Goal: Task Accomplishment & Management: Manage account settings

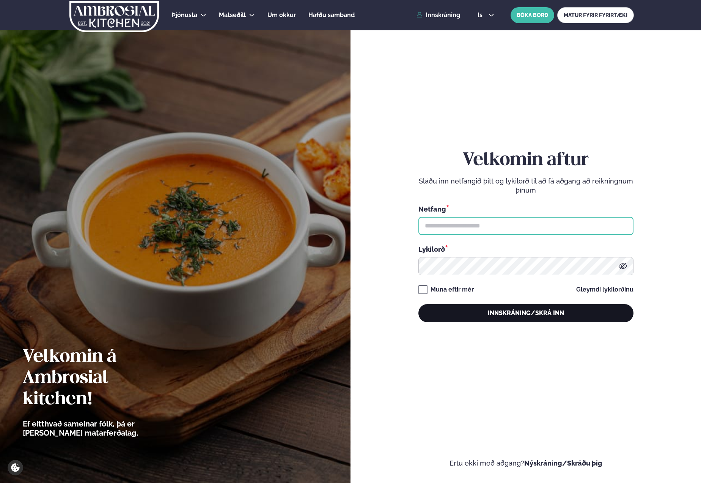
type input "**********"
click at [597, 311] on button "Innskráning/Skrá inn" at bounding box center [525, 313] width 215 height 18
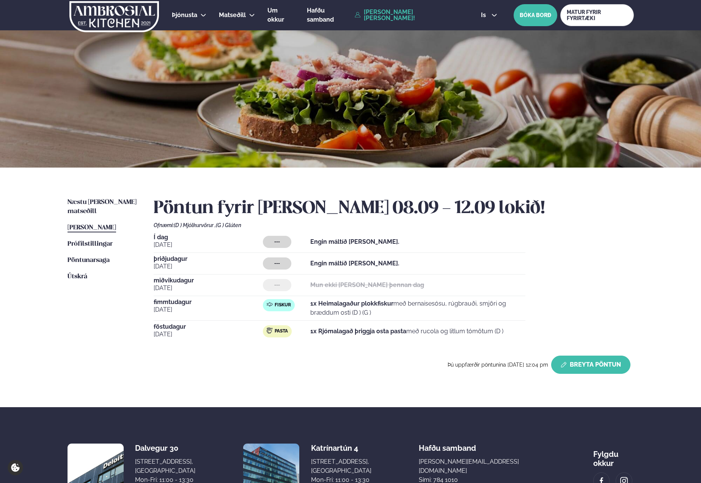
click at [605, 366] on button "Breyta Pöntun" at bounding box center [590, 365] width 79 height 18
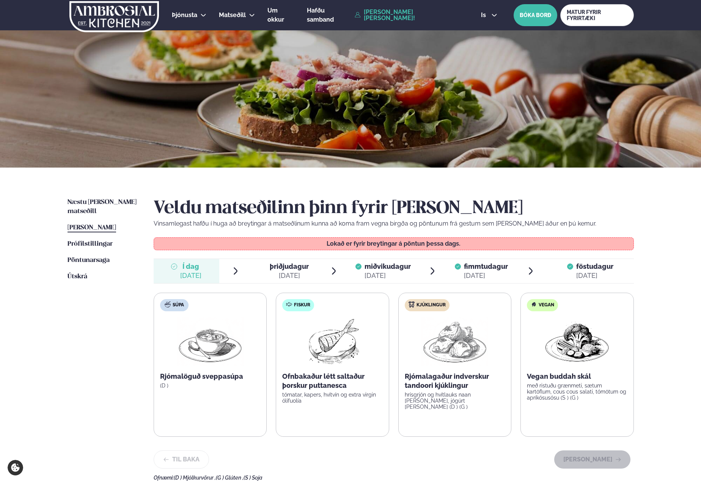
click at [113, 191] on div "Næstu [PERSON_NAME] matseðill Næsta vika [PERSON_NAME] matseðill [PERSON_NAME] …" at bounding box center [351, 338] width 612 height 341
click at [115, 200] on span "Næstu [PERSON_NAME] matseðill" at bounding box center [102, 207] width 69 height 16
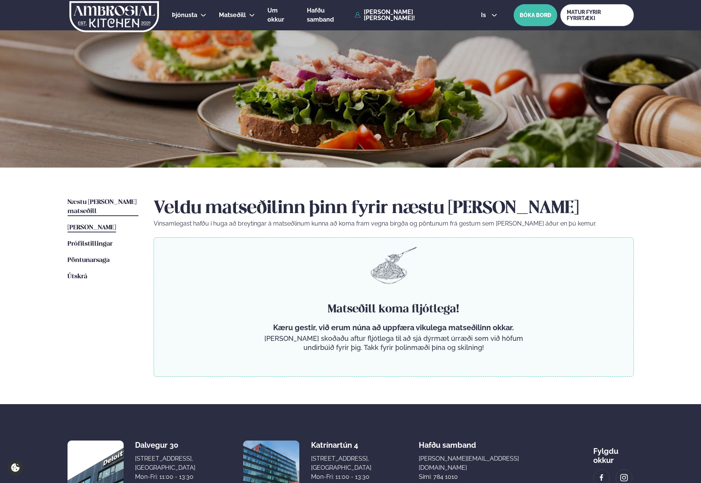
click at [107, 225] on span "[PERSON_NAME]" at bounding box center [92, 228] width 49 height 6
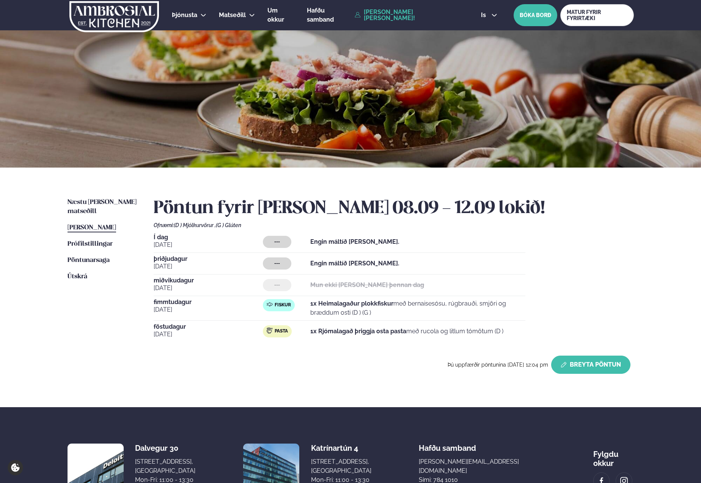
click at [587, 371] on button "Breyta Pöntun" at bounding box center [590, 365] width 79 height 18
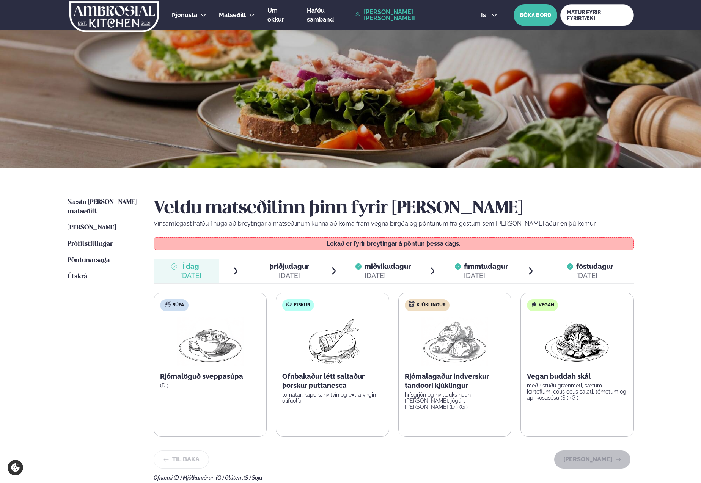
click at [287, 266] on span "þriðjudagur" at bounding box center [289, 267] width 39 height 8
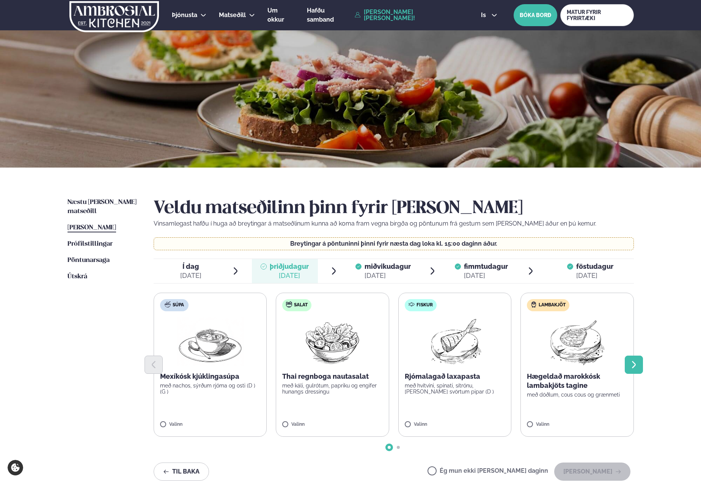
click at [637, 363] on icon "Next slide" at bounding box center [633, 364] width 9 height 9
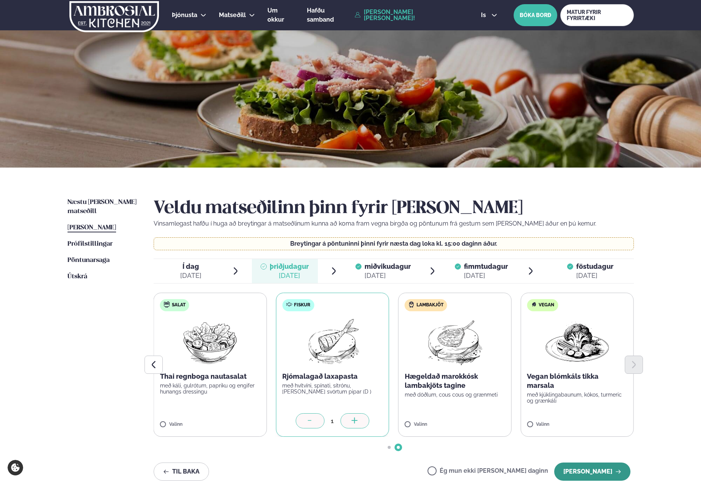
click at [601, 465] on button "[PERSON_NAME]" at bounding box center [592, 472] width 76 height 18
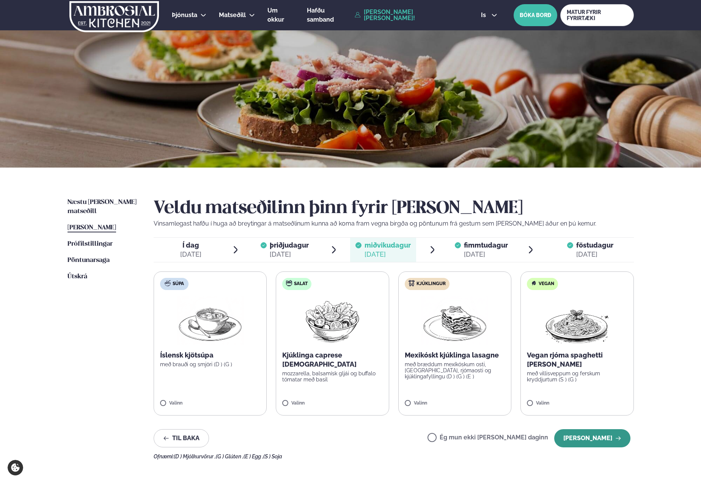
click at [601, 431] on button "[PERSON_NAME]" at bounding box center [592, 438] width 76 height 18
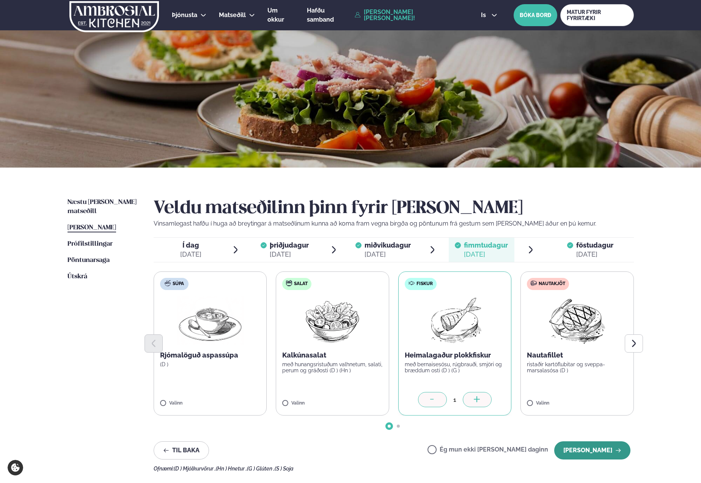
click at [607, 449] on button "[PERSON_NAME]" at bounding box center [592, 451] width 76 height 18
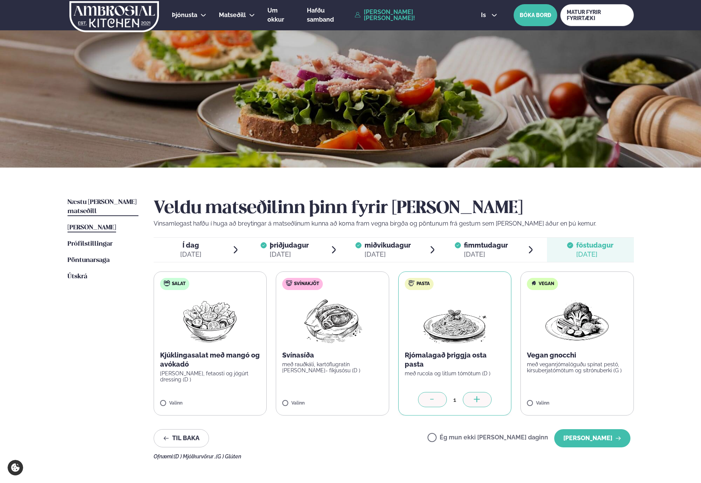
click at [83, 199] on span "Næstu [PERSON_NAME] matseðill" at bounding box center [102, 207] width 69 height 16
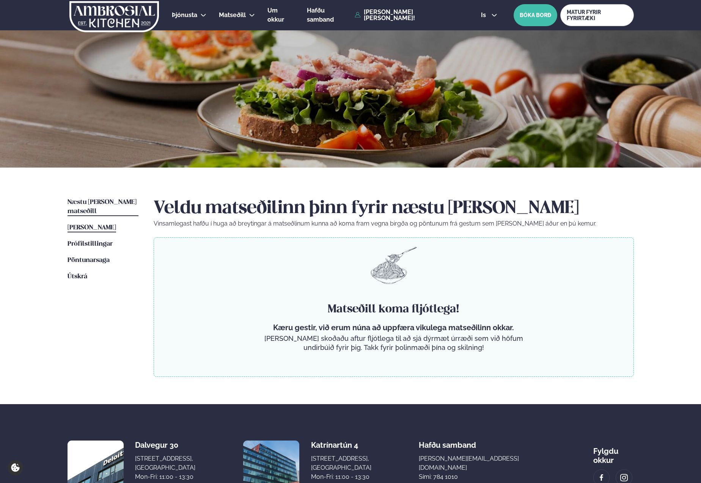
click at [111, 225] on span "[PERSON_NAME]" at bounding box center [92, 228] width 49 height 6
